Goal: Task Accomplishment & Management: Complete application form

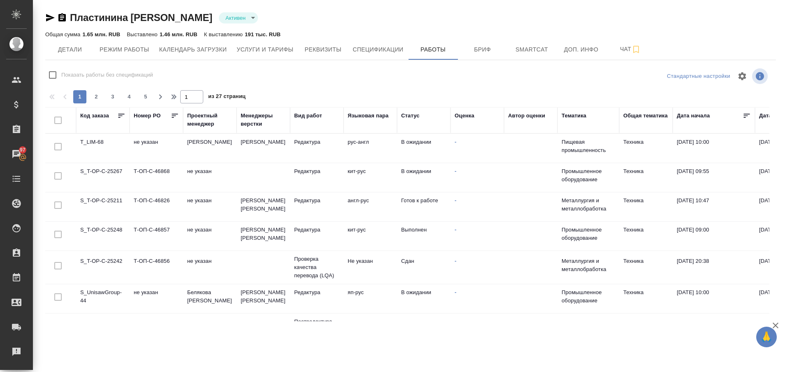
click at [100, 289] on td "S_UnisawGroup-44" at bounding box center [103, 298] width 54 height 29
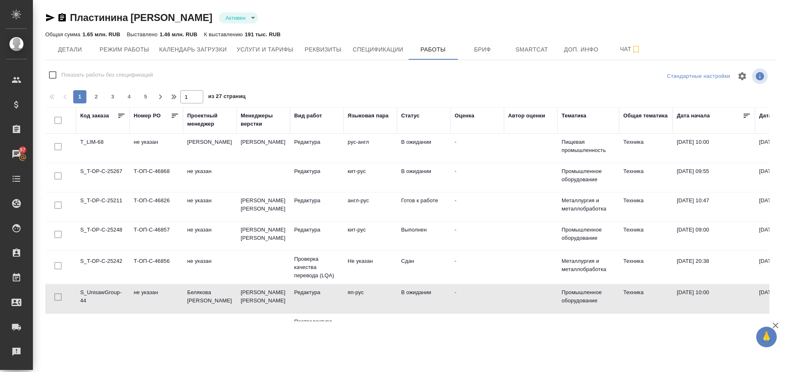
click at [100, 289] on td "S_UnisawGroup-44" at bounding box center [103, 298] width 54 height 29
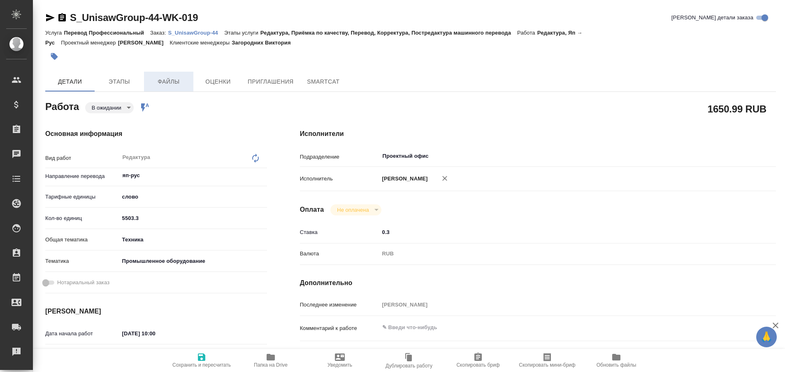
type textarea "x"
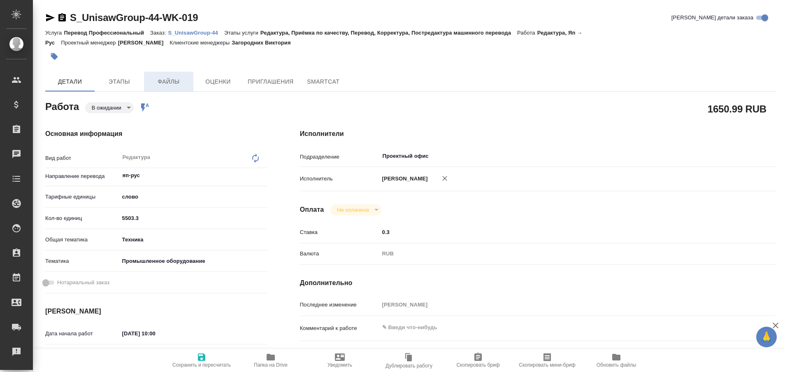
type textarea "x"
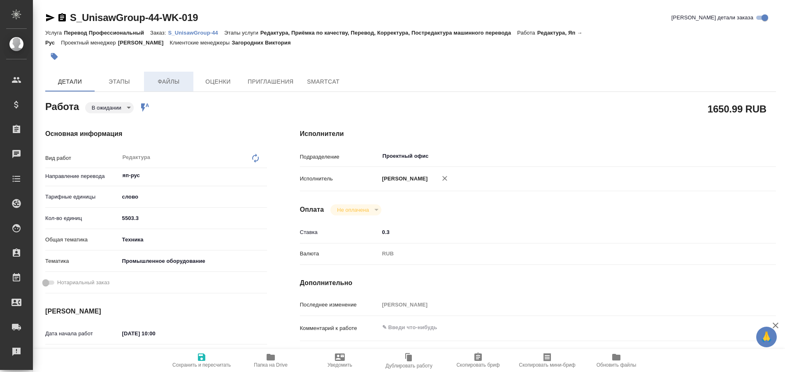
type textarea "x"
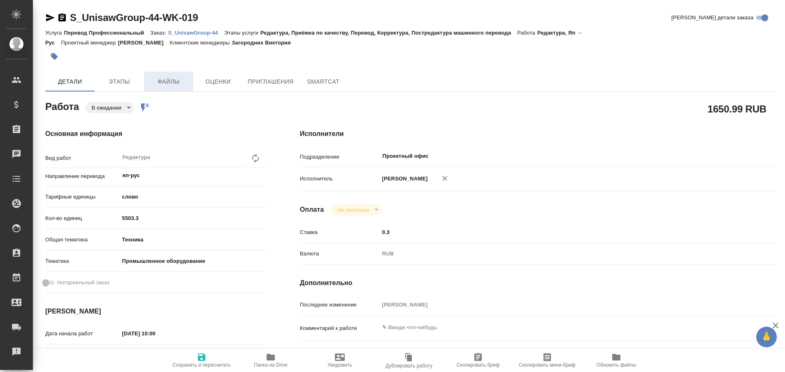
type textarea "x"
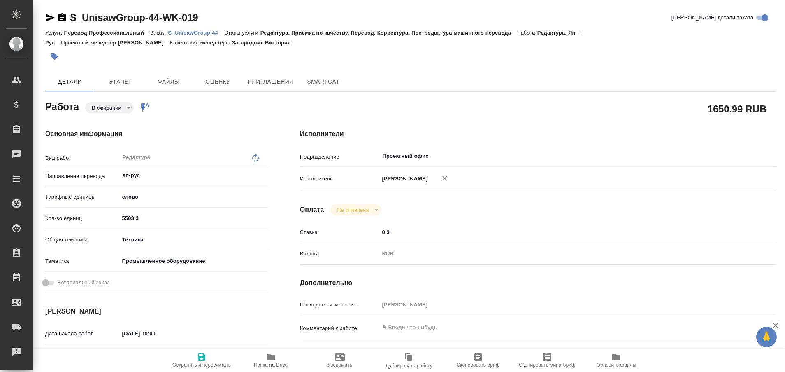
type textarea "x"
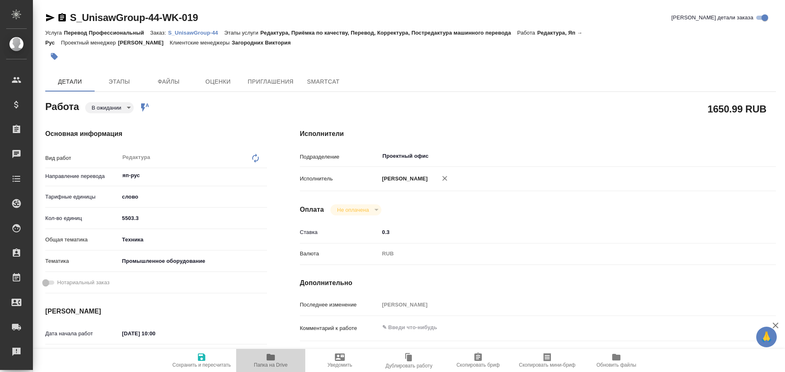
click at [264, 358] on span "Папка на Drive" at bounding box center [270, 360] width 59 height 16
type textarea "x"
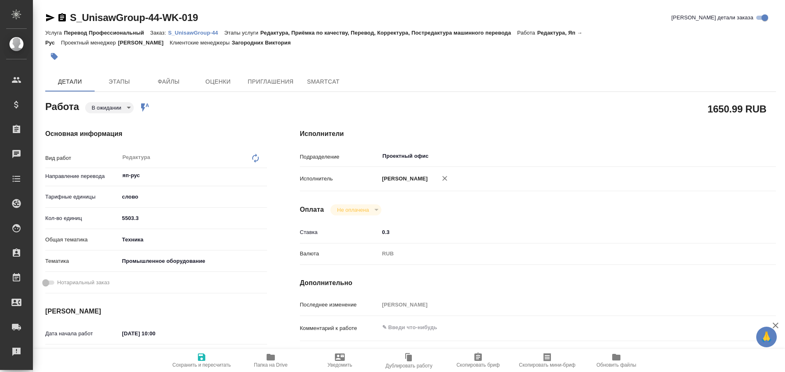
type textarea "x"
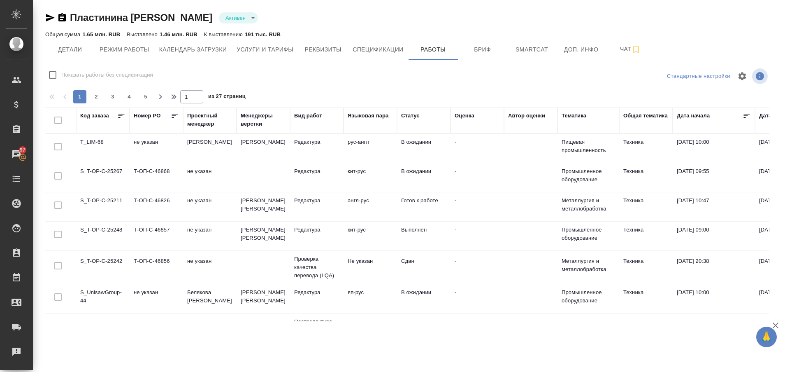
click at [99, 142] on td "T_LIM-68" at bounding box center [103, 148] width 54 height 29
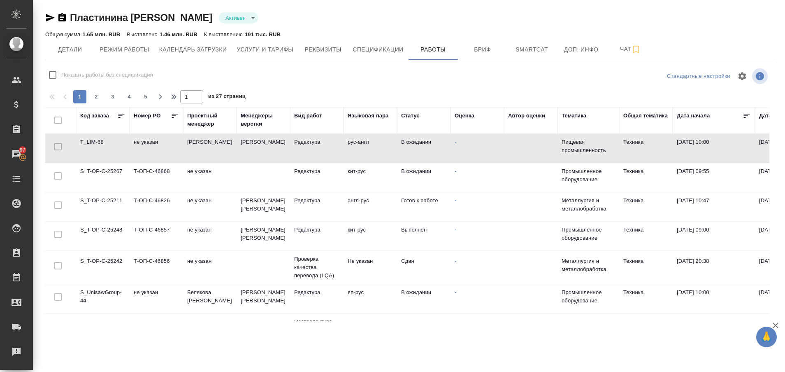
click at [99, 142] on td "T_LIM-68" at bounding box center [103, 148] width 54 height 29
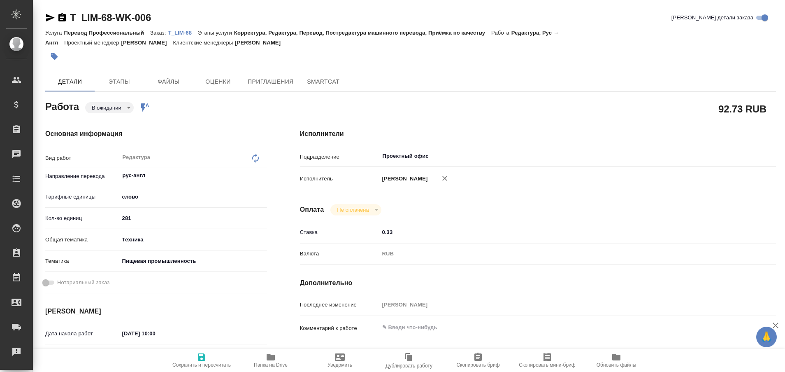
type textarea "x"
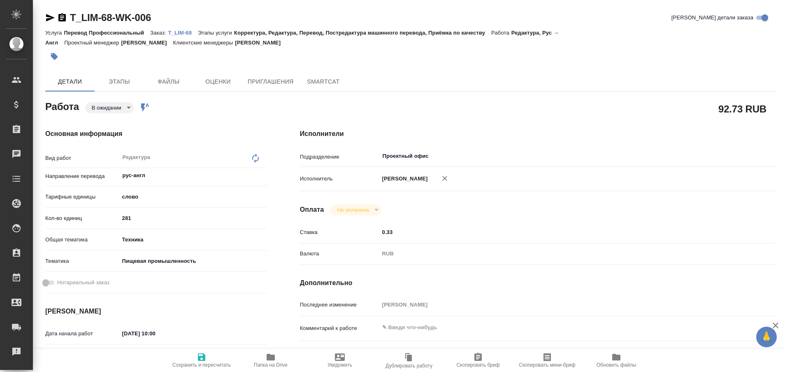
type textarea "x"
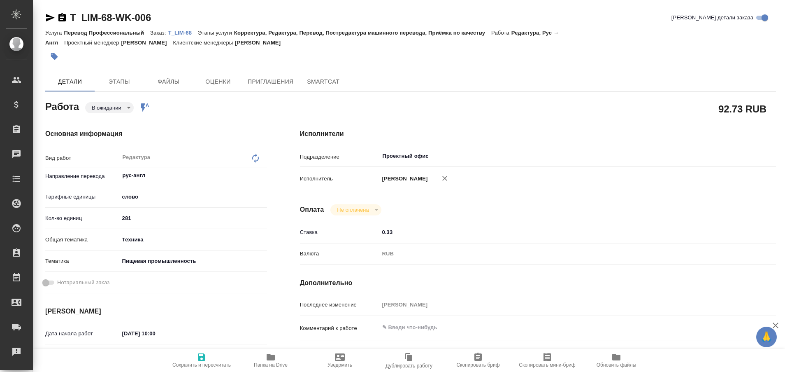
type textarea "x"
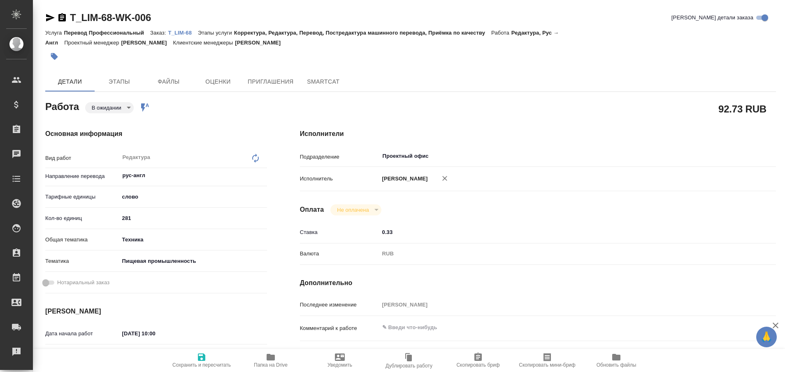
type textarea "x"
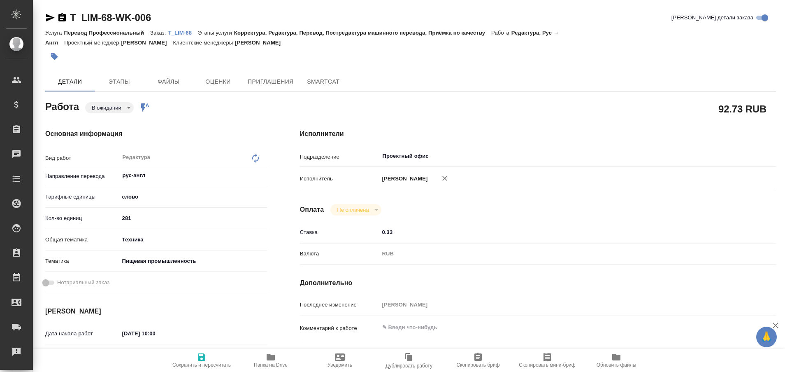
click at [268, 360] on icon "button" at bounding box center [271, 357] width 8 height 7
type textarea "x"
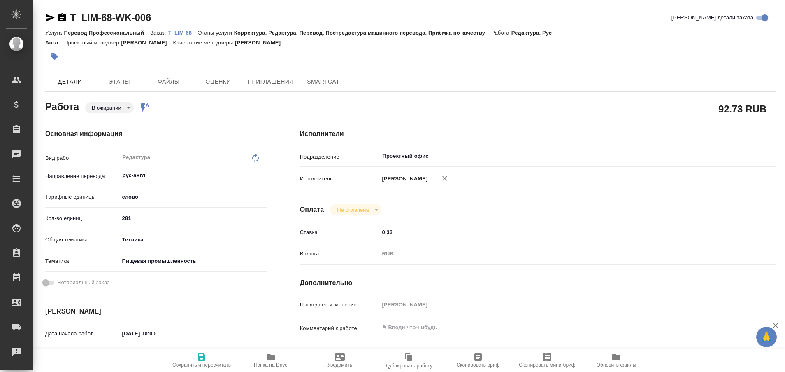
type textarea "x"
click at [128, 109] on body "🙏 .cls-1 fill:#fff; AWATERA Plastinina Anastasia Клиенты Спецификации Заказы 97…" at bounding box center [392, 186] width 785 height 372
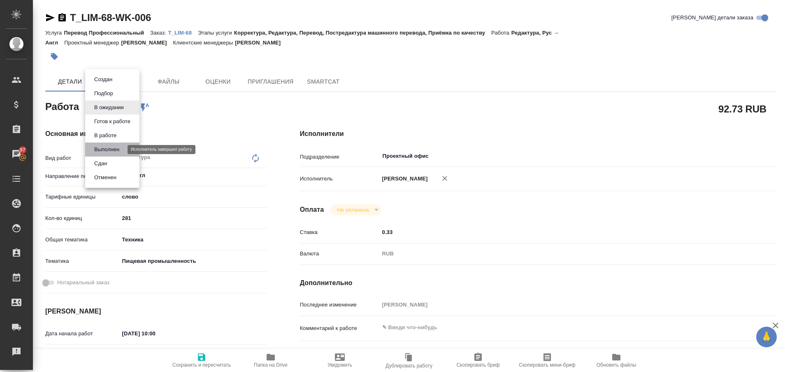
click at [108, 148] on button "Выполнен" at bounding box center [107, 149] width 30 height 9
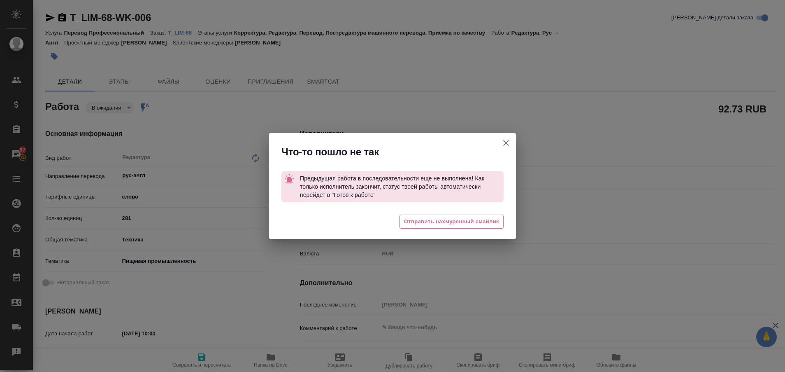
type textarea "x"
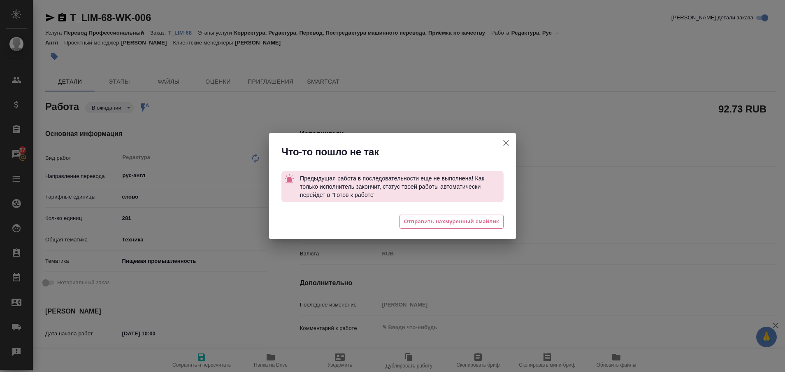
type textarea "x"
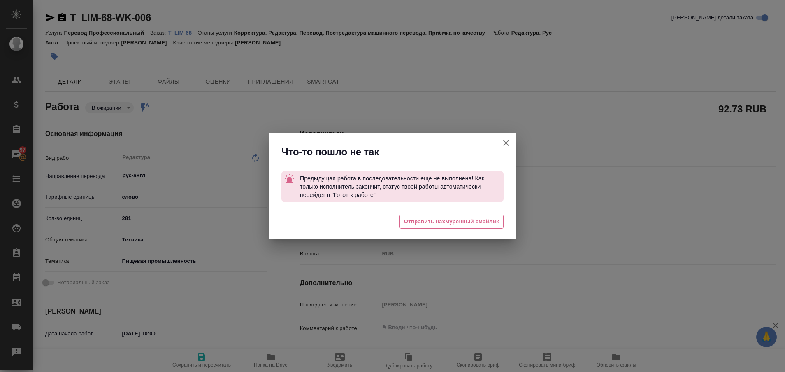
type textarea "x"
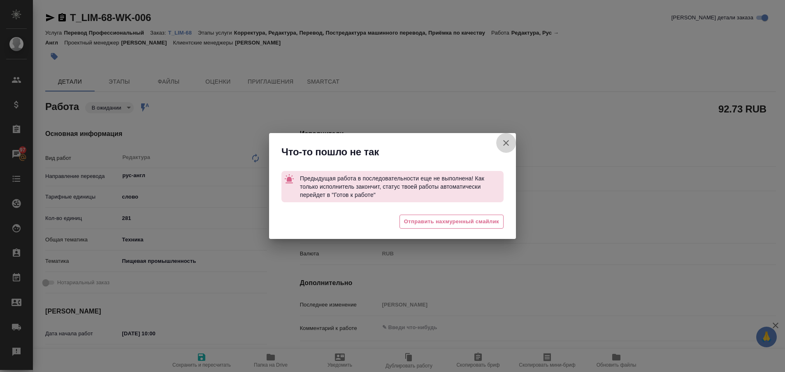
click at [505, 140] on icon "button" at bounding box center [506, 143] width 10 height 10
type textarea "x"
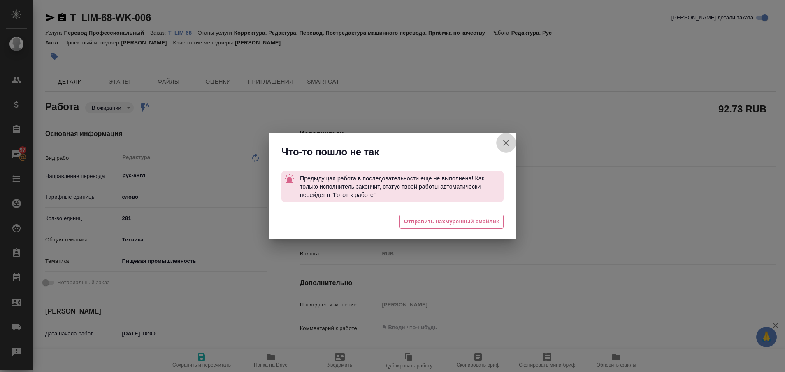
type textarea "x"
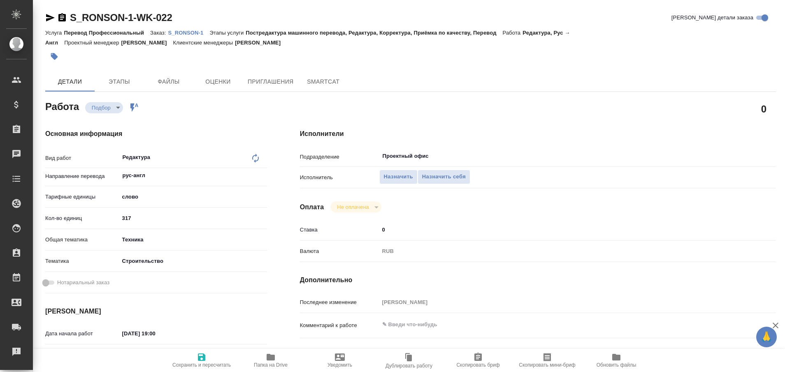
type textarea "x"
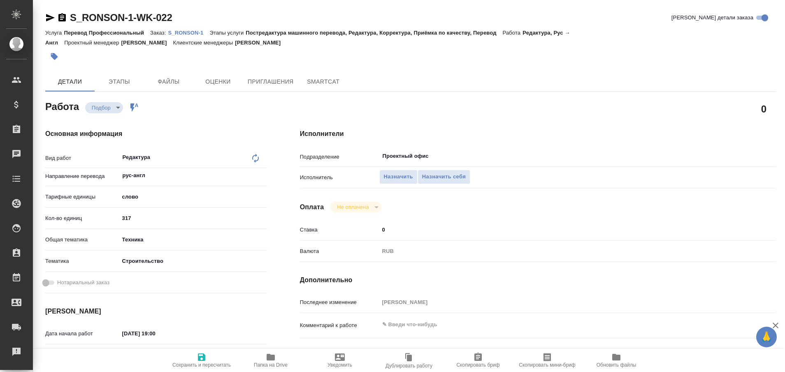
type textarea "x"
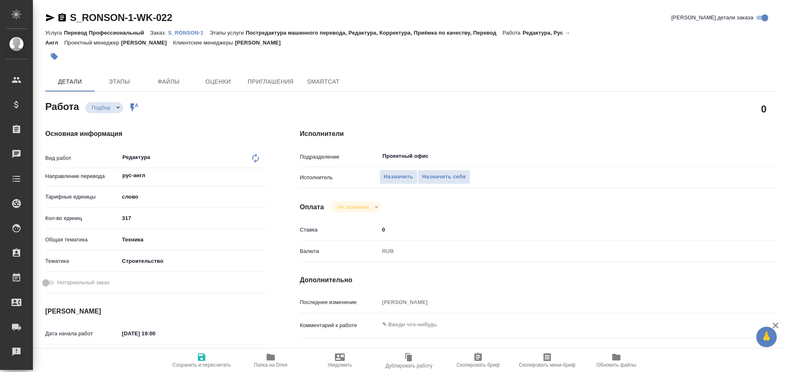
type textarea "x"
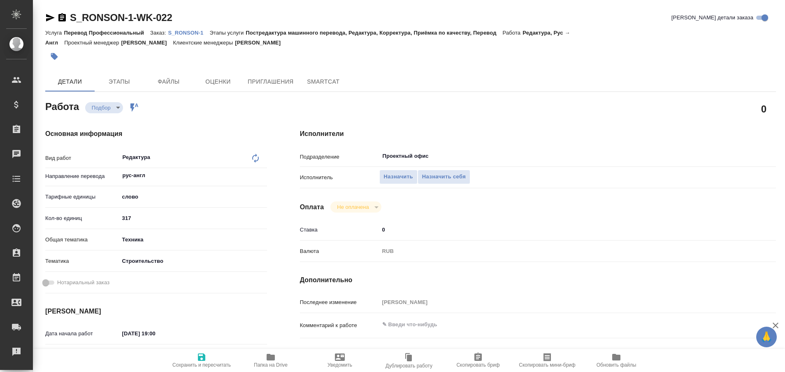
type textarea "x"
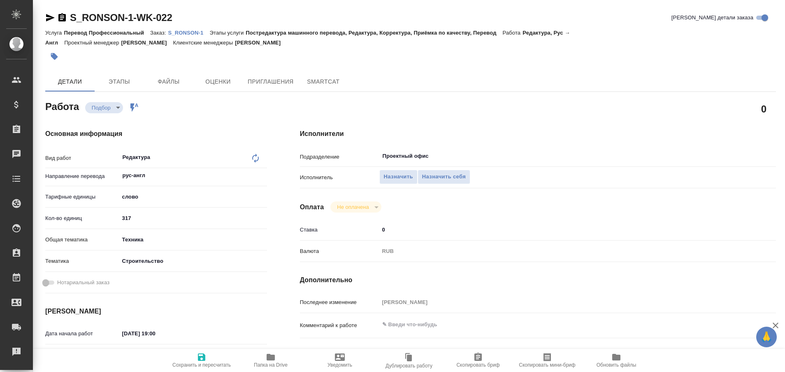
type textarea "x"
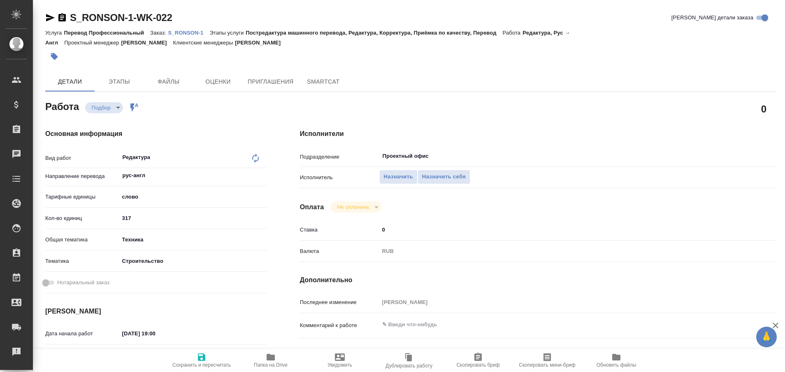
type textarea "x"
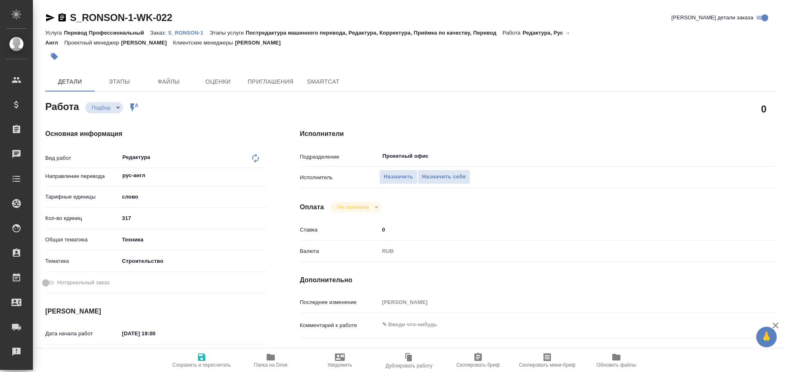
type textarea "x"
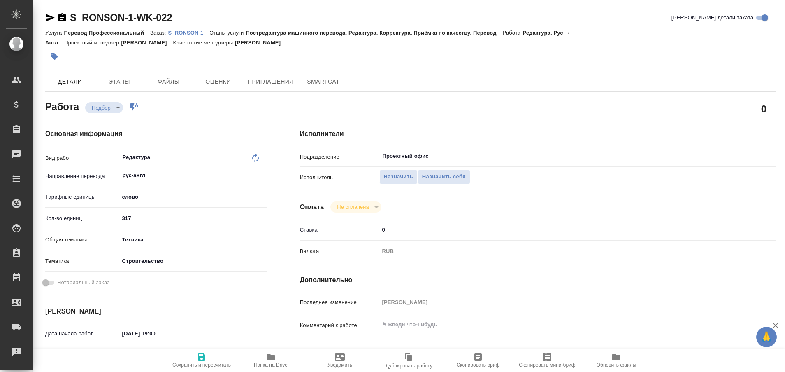
type textarea "x"
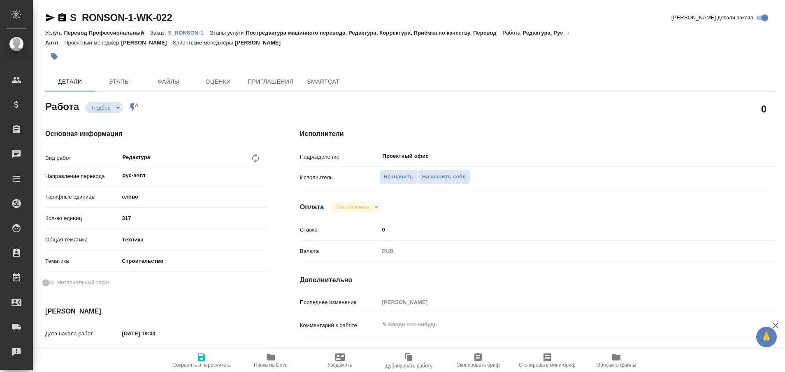
type textarea "x"
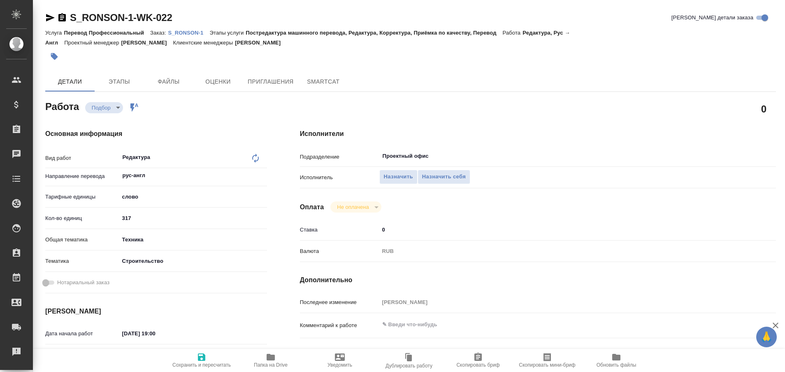
type textarea "x"
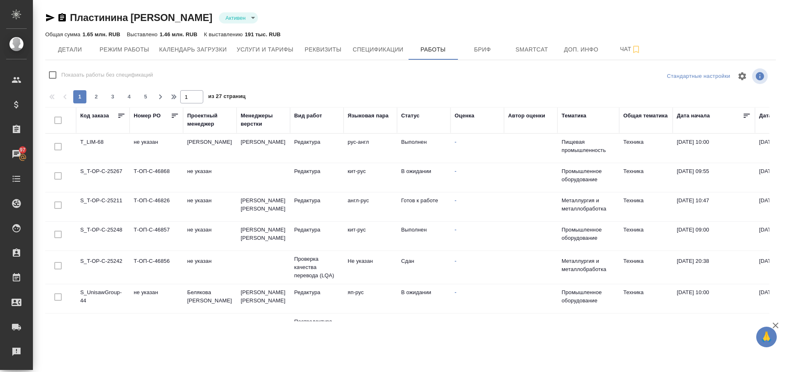
click at [121, 201] on td "S_T-OP-C-25211" at bounding box center [103, 206] width 54 height 29
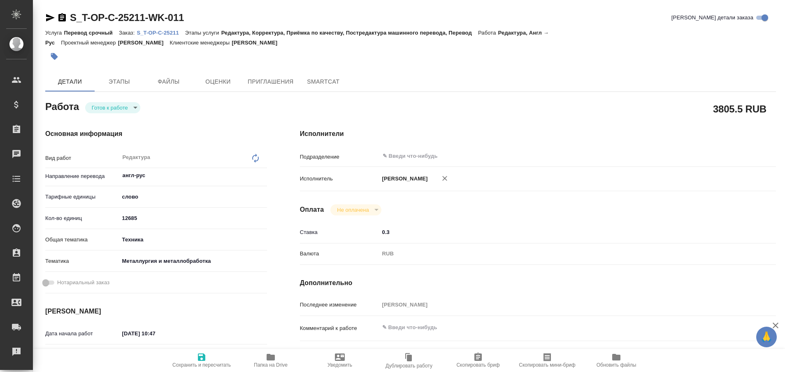
type textarea "x"
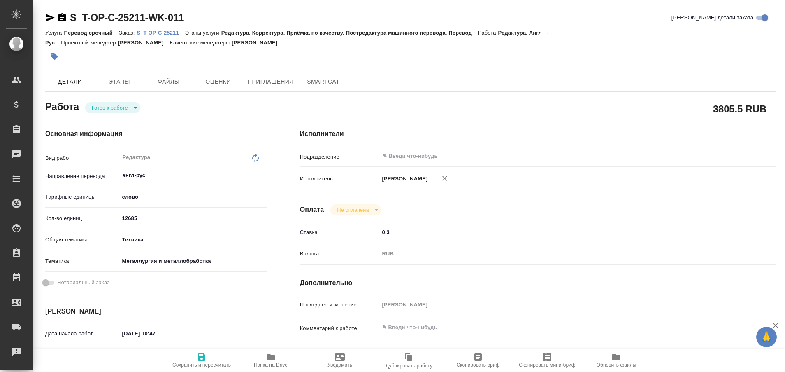
type textarea "x"
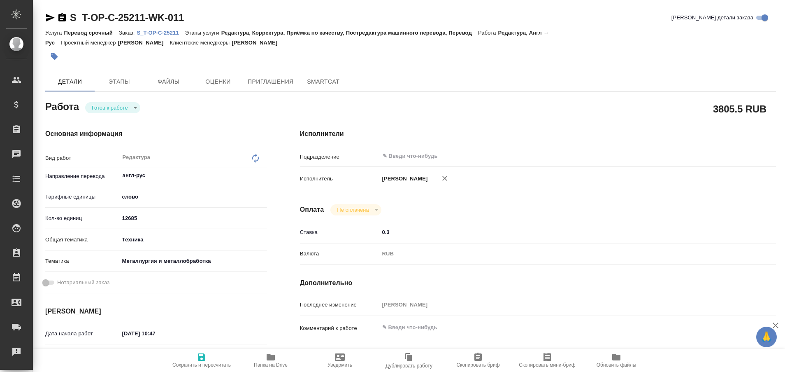
type textarea "x"
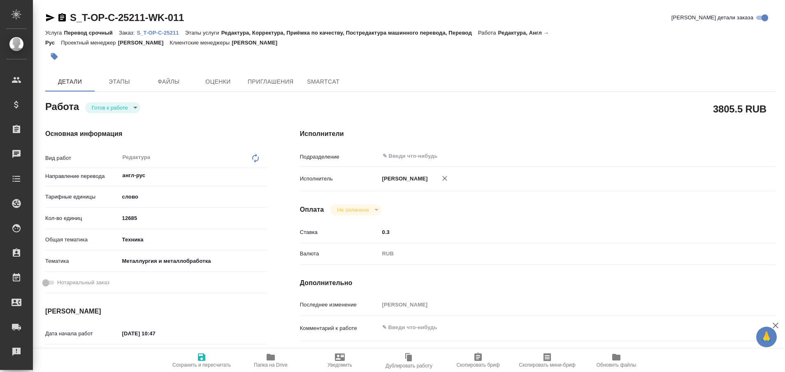
click at [168, 32] on p "S_T-OP-C-25211" at bounding box center [161, 33] width 48 height 6
type textarea "x"
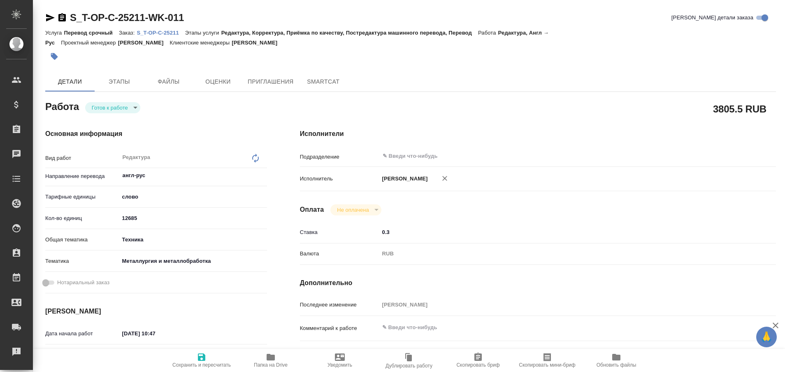
type textarea "x"
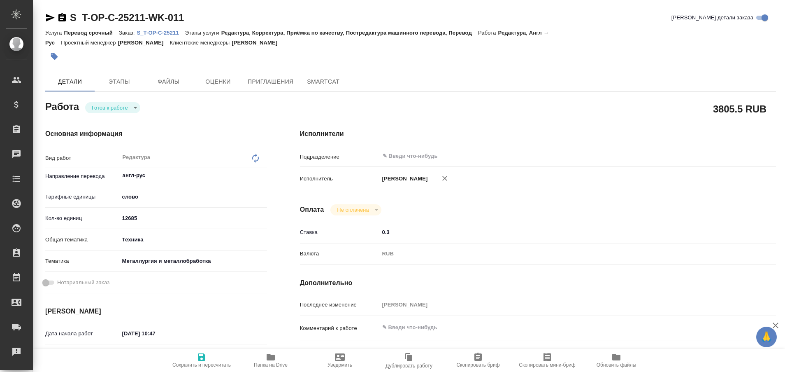
type textarea "x"
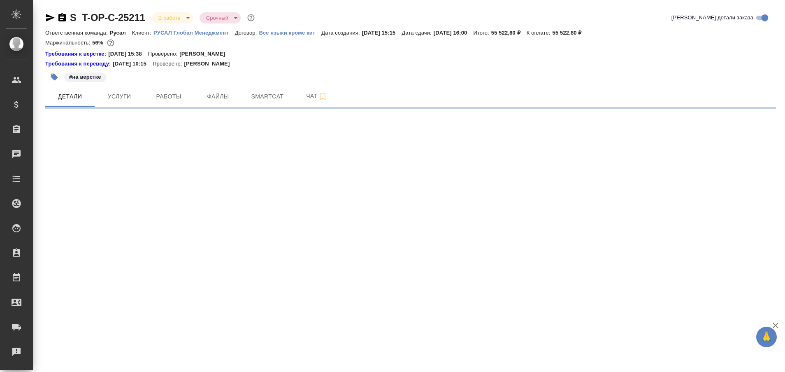
select select "RU"
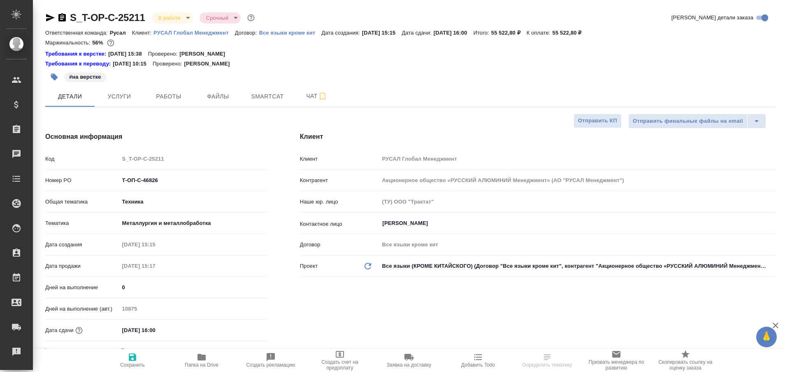
type textarea "x"
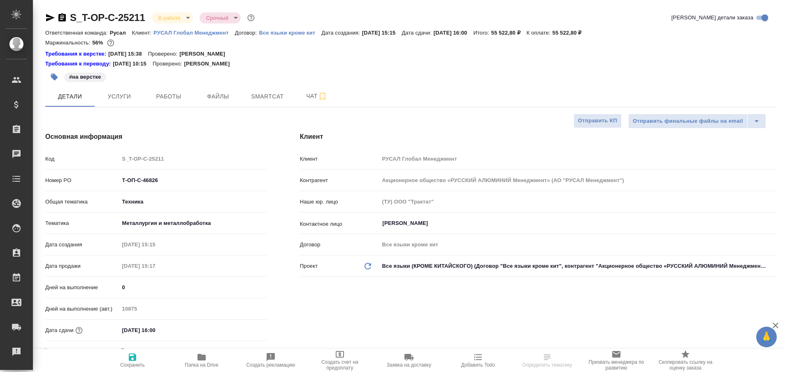
type textarea "x"
type input "[PERSON_NAME]"
click at [167, 98] on span "Работы" at bounding box center [169, 96] width 40 height 10
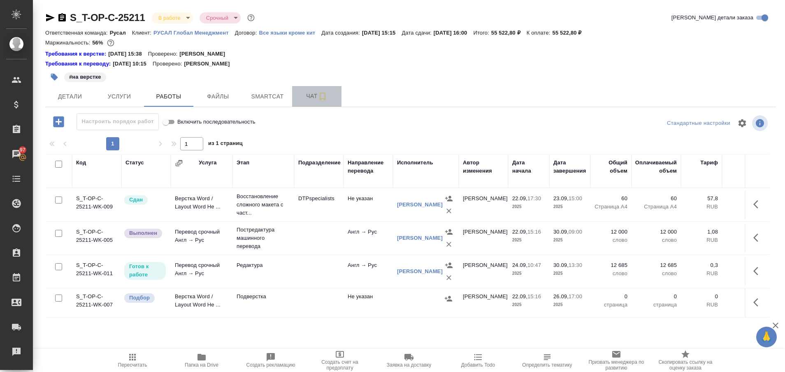
click at [309, 97] on span "Чат" at bounding box center [317, 96] width 40 height 10
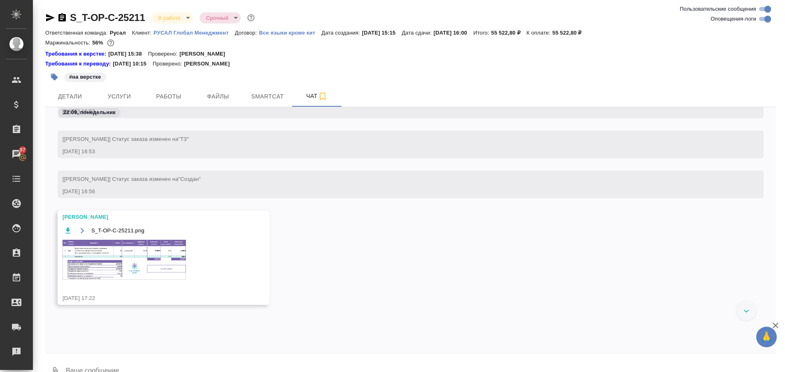
scroll to position [1201, 0]
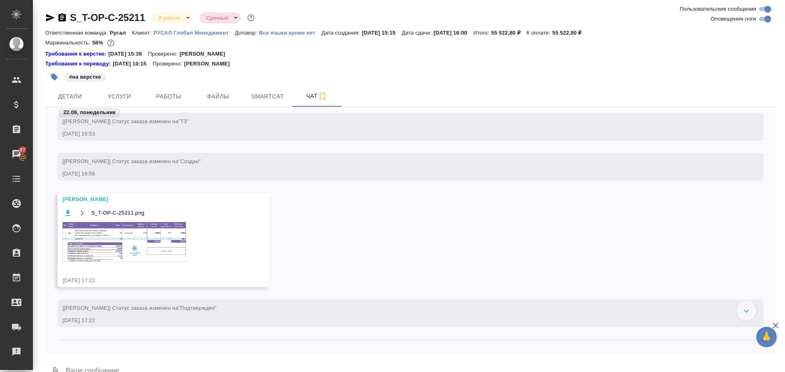
click at [161, 245] on img at bounding box center [124, 242] width 123 height 40
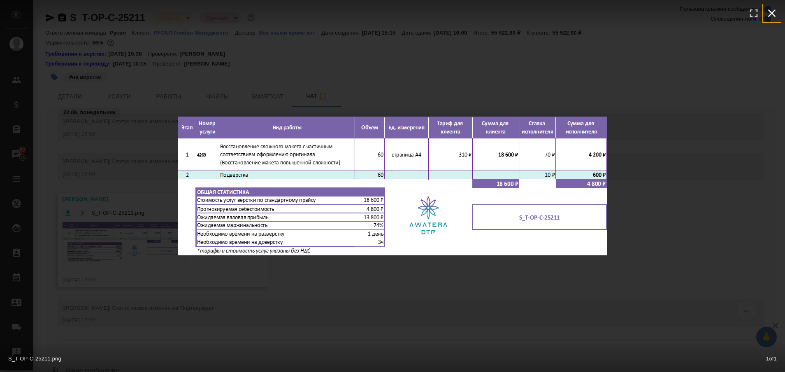
click at [776, 12] on icon "button" at bounding box center [772, 13] width 13 height 13
